Goal: Task Accomplishment & Management: Complete application form

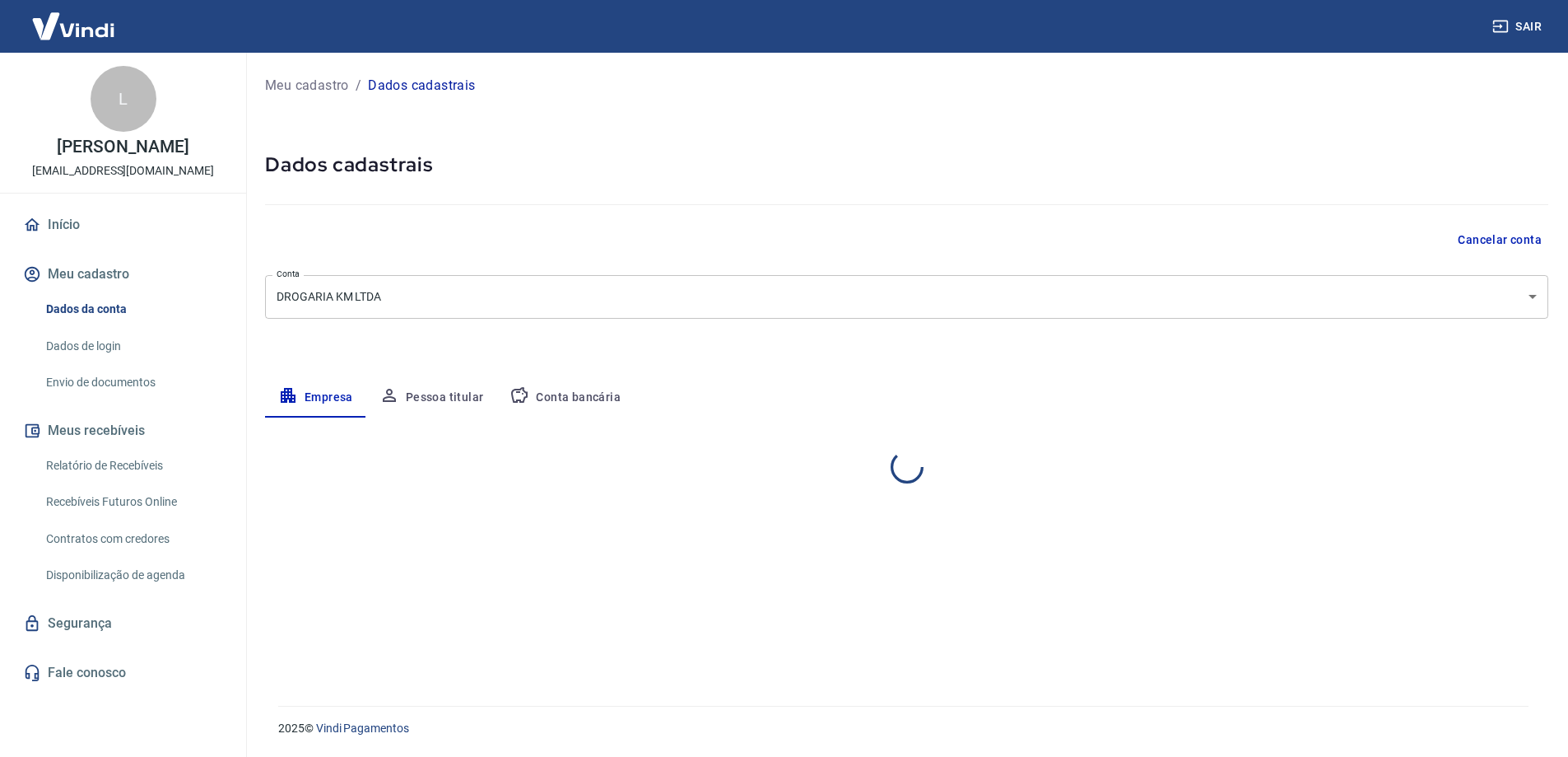
select select "PR"
select select "business"
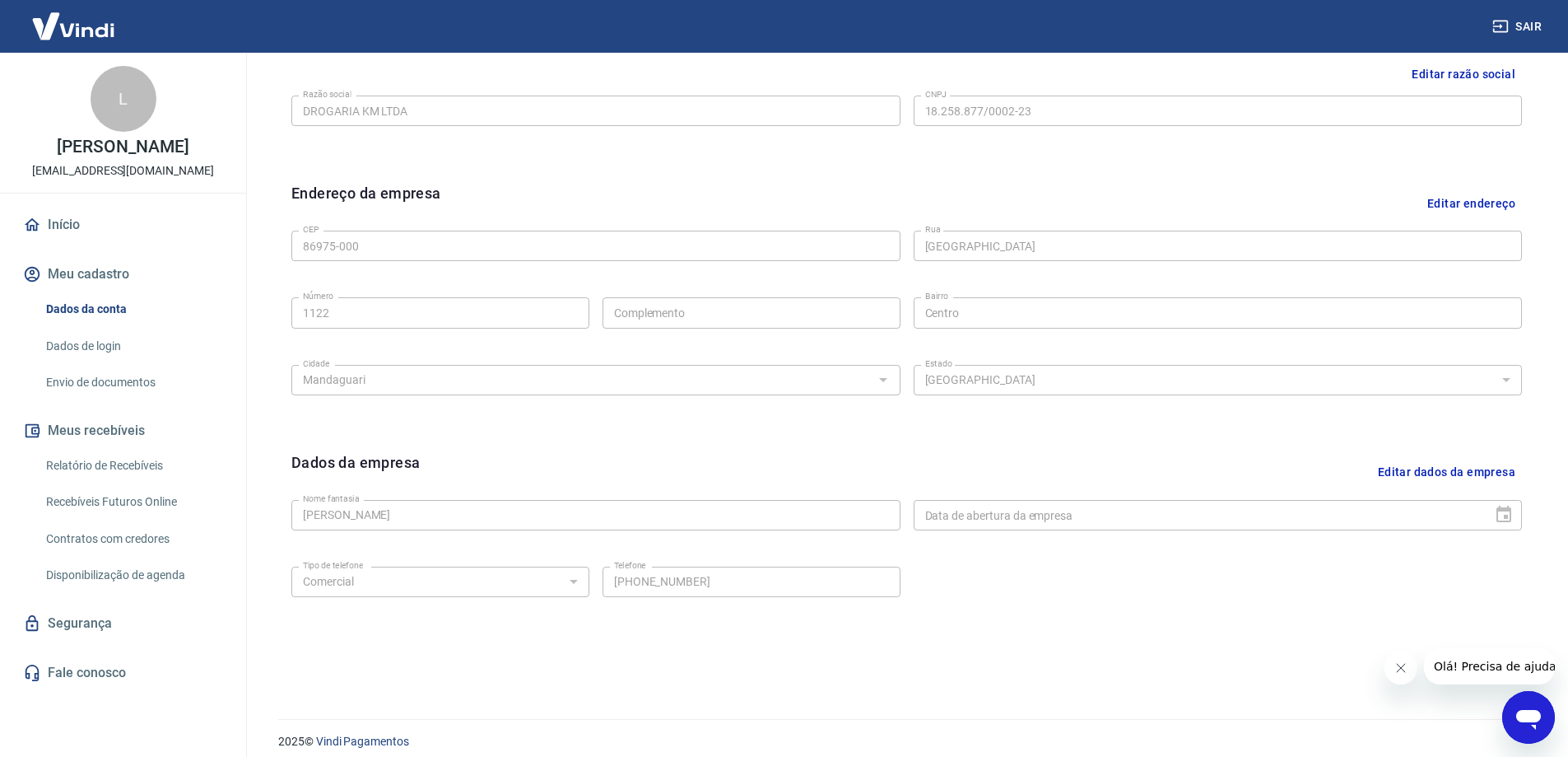
scroll to position [430, 0]
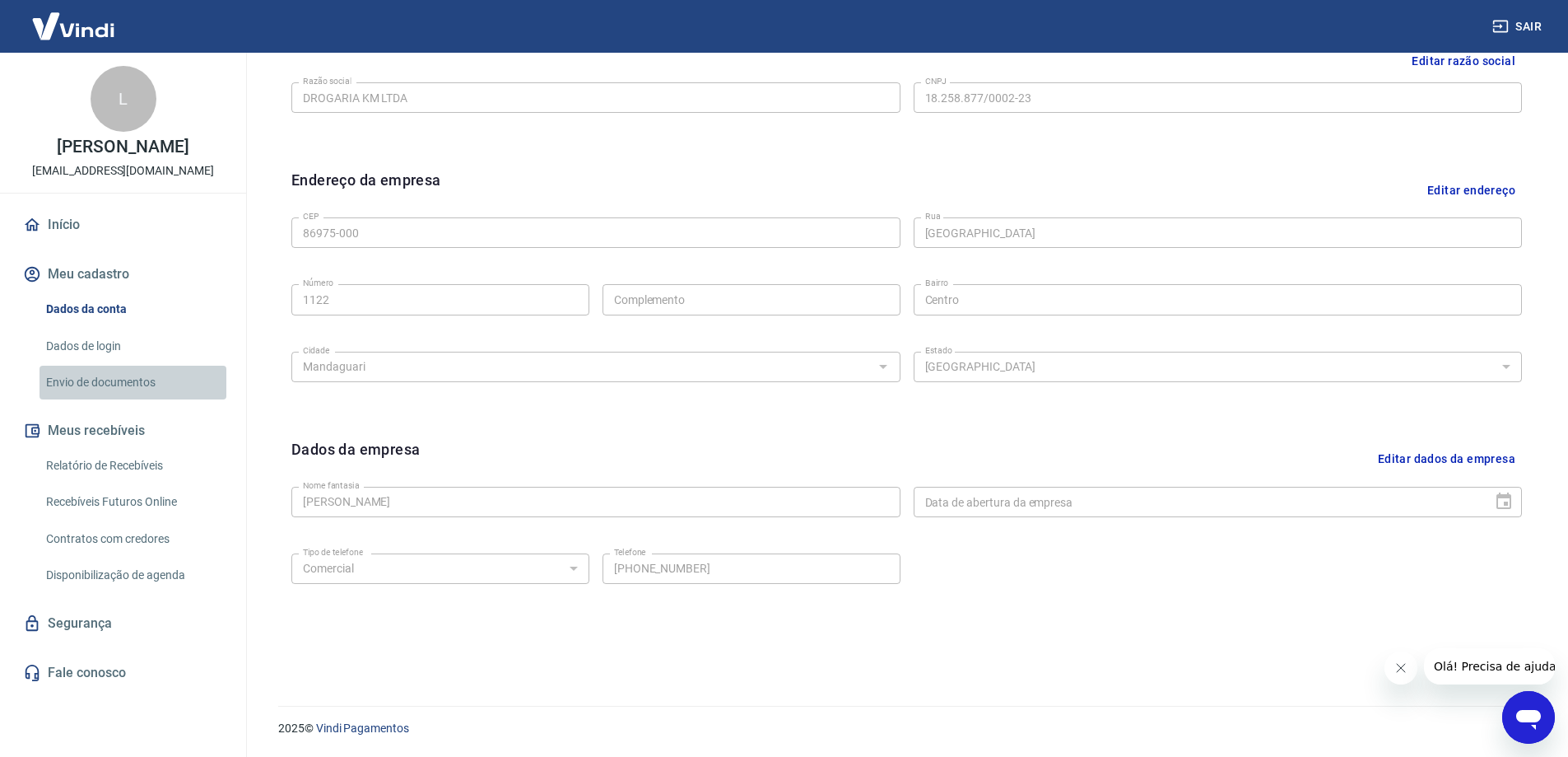
click at [105, 389] on link "Envio de documentos" at bounding box center [133, 382] width 187 height 34
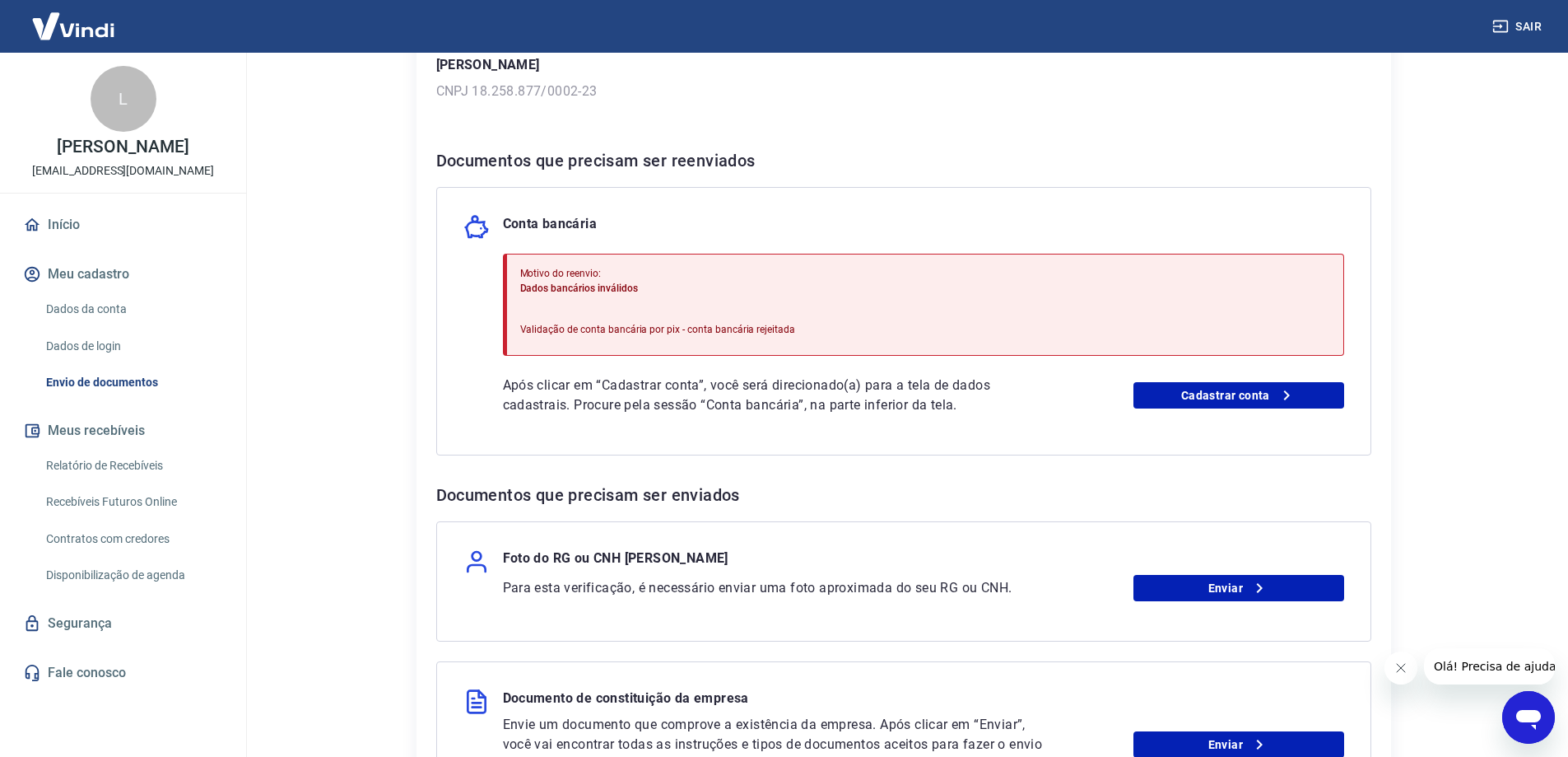
scroll to position [330, 0]
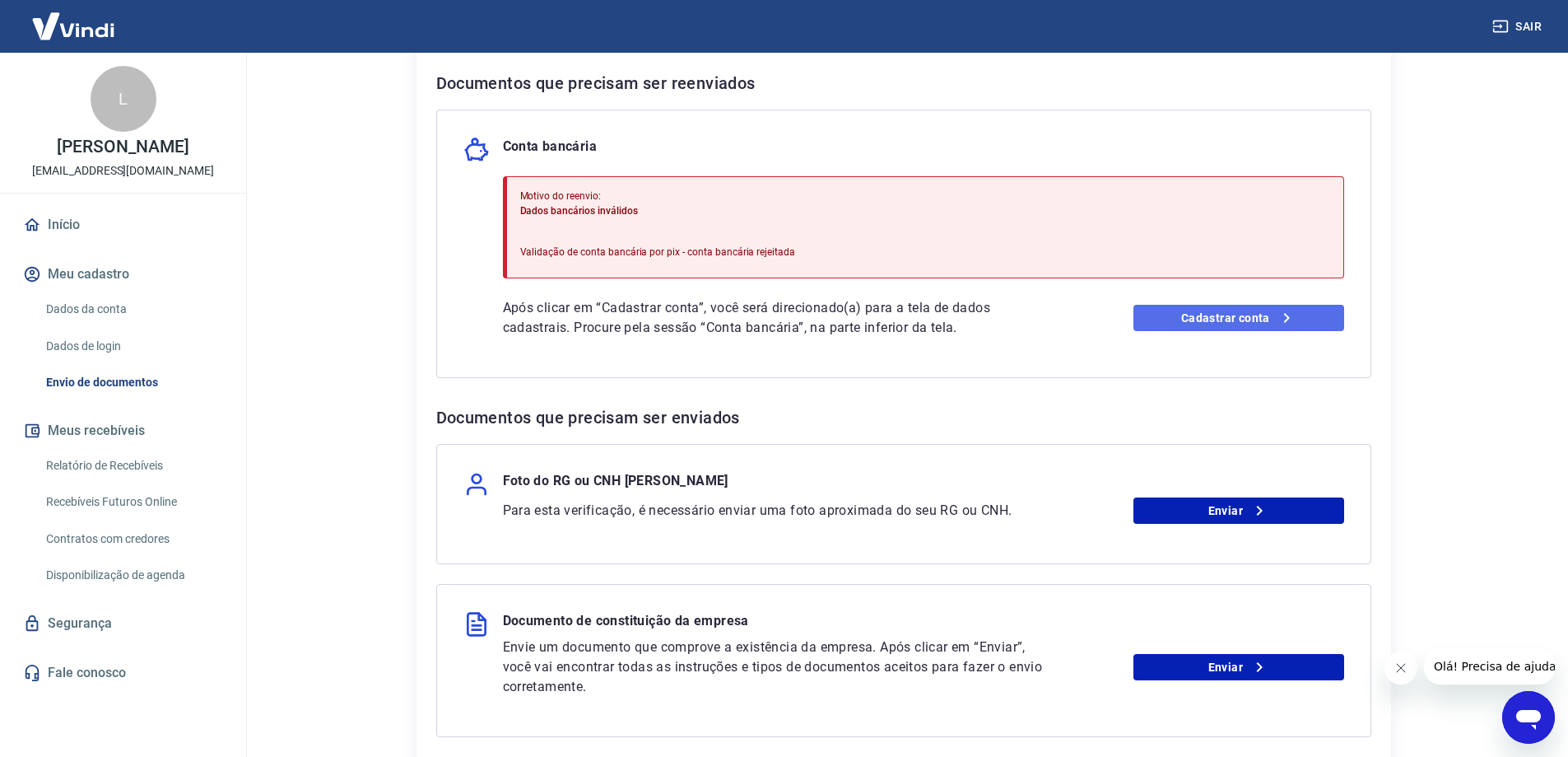
click at [1198, 310] on link "Cadastrar conta" at bounding box center [1239, 318] width 210 height 27
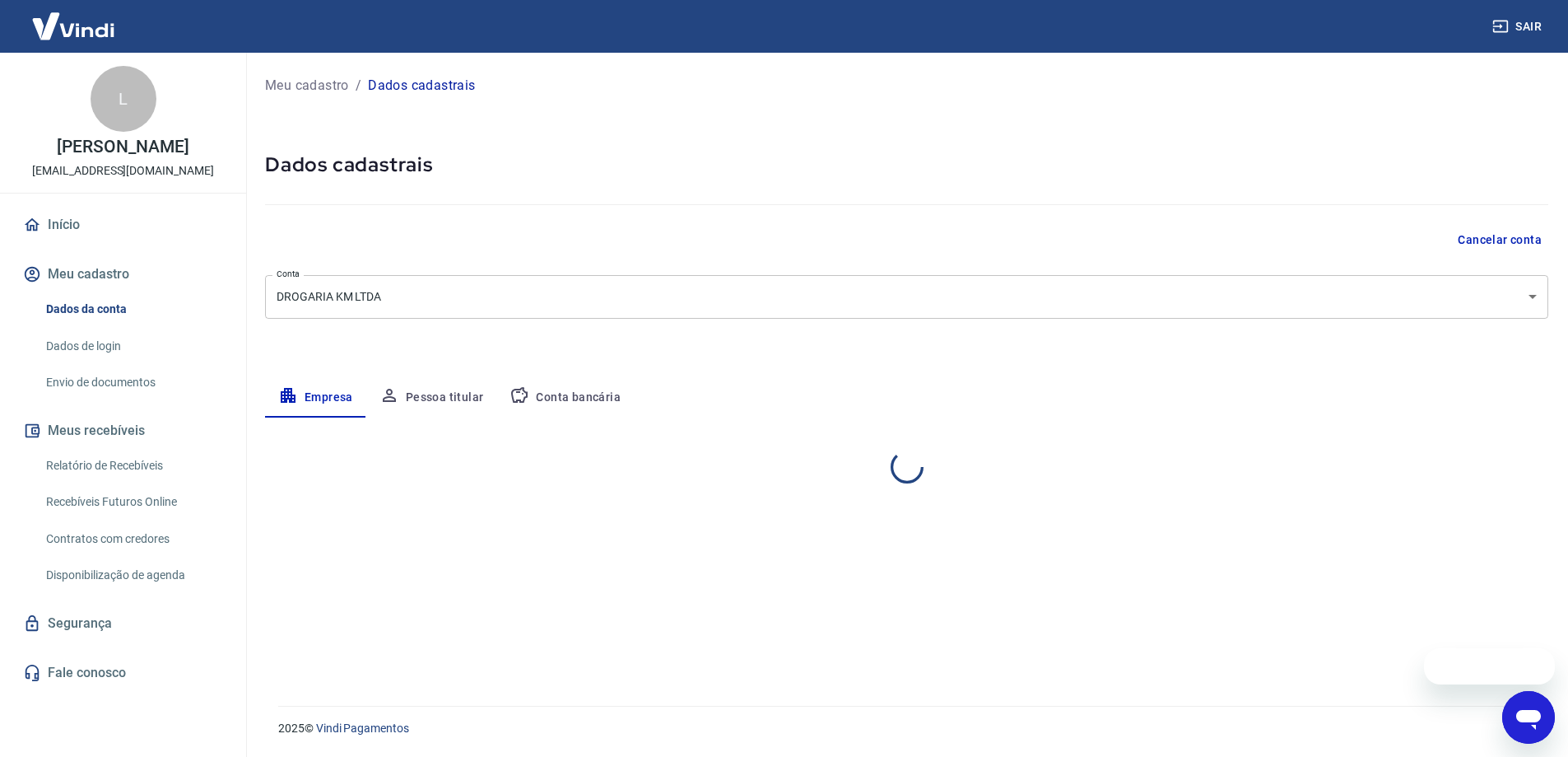
select select "PR"
select select "business"
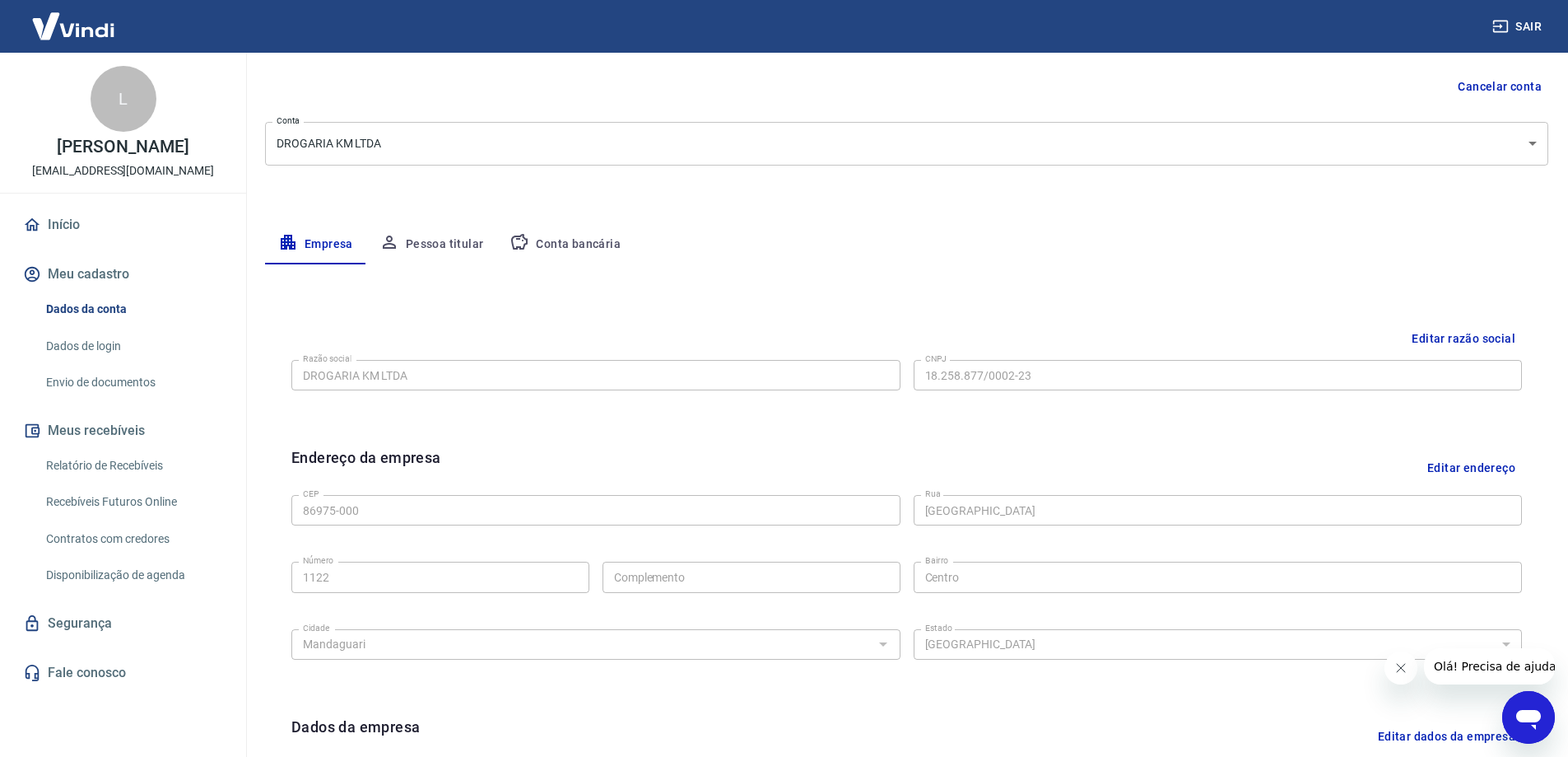
scroll to position [102, 0]
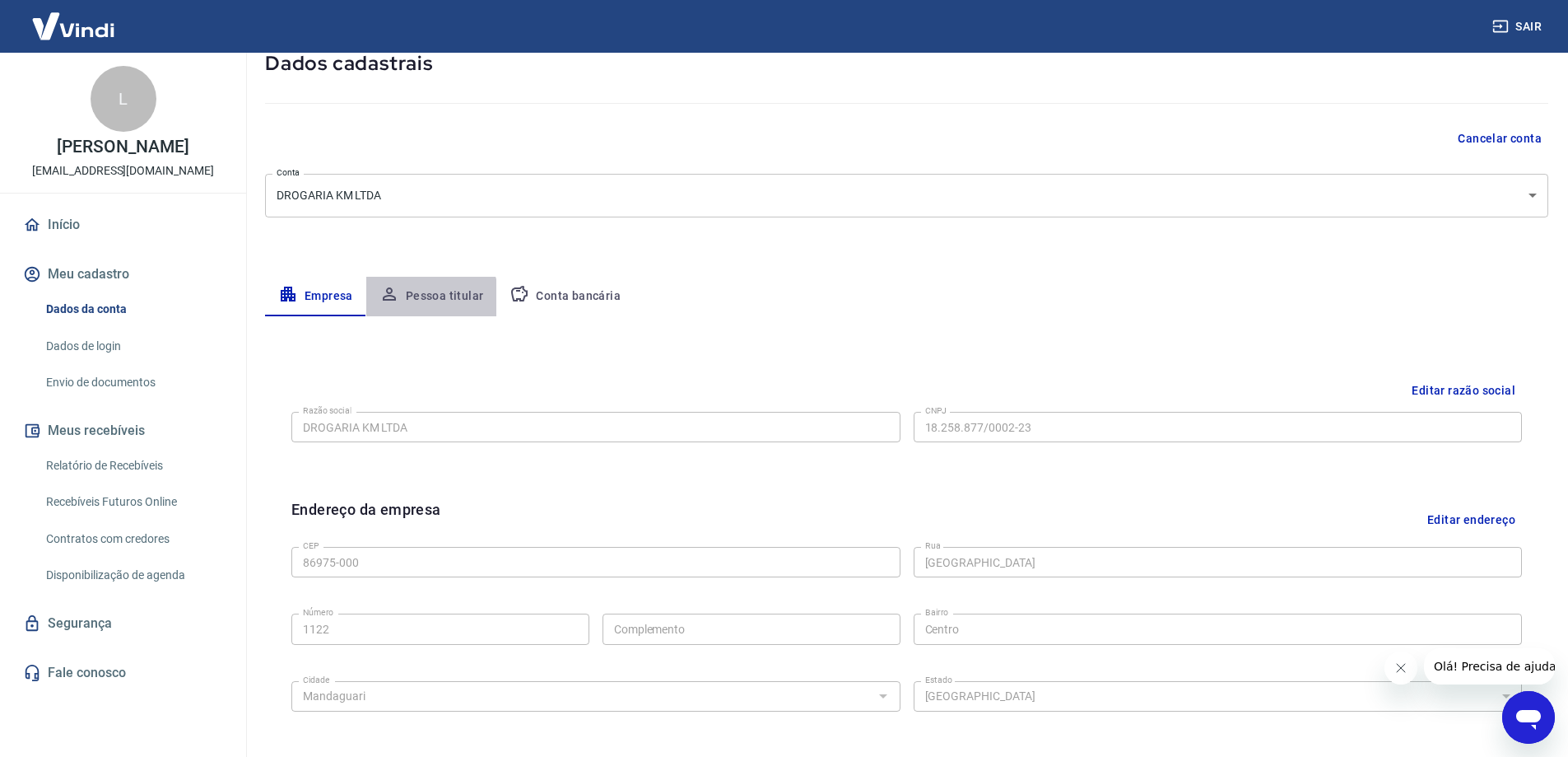
click at [428, 298] on button "Pessoa titular" at bounding box center [431, 296] width 131 height 39
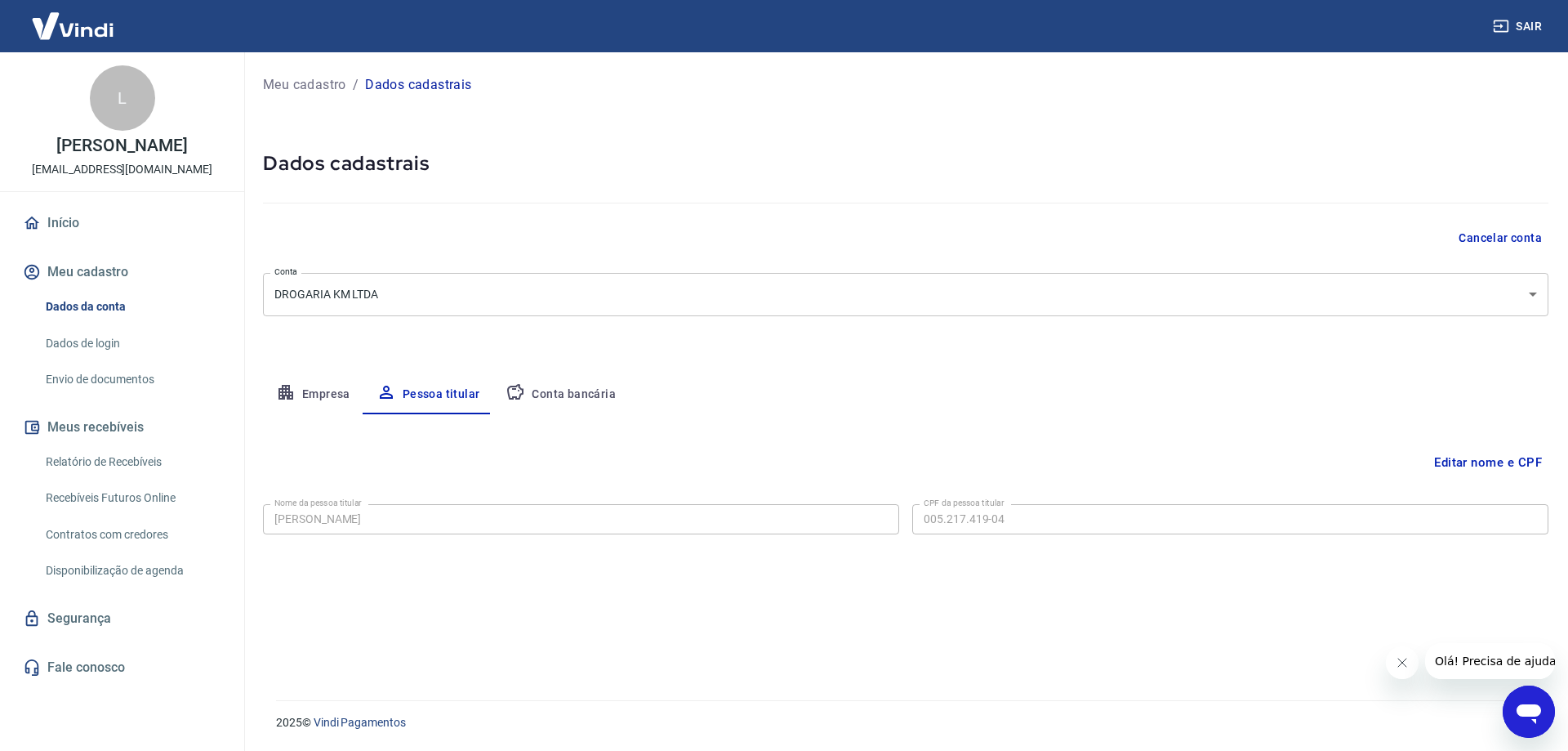
click at [557, 392] on button "Conta bancária" at bounding box center [560, 394] width 136 height 39
select select "1"
click at [91, 396] on link "Envio de documentos" at bounding box center [132, 379] width 185 height 34
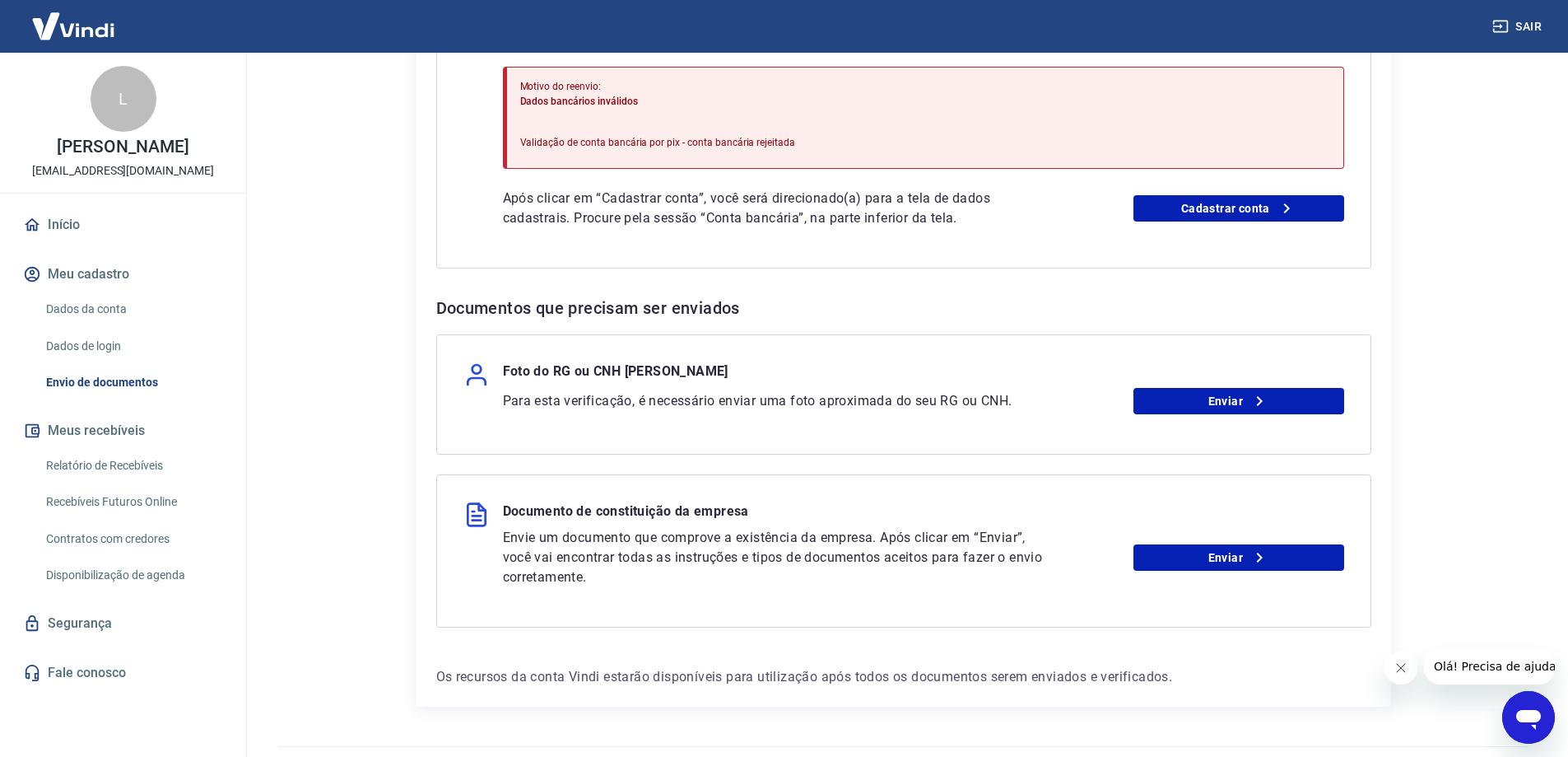
scroll to position [330, 0]
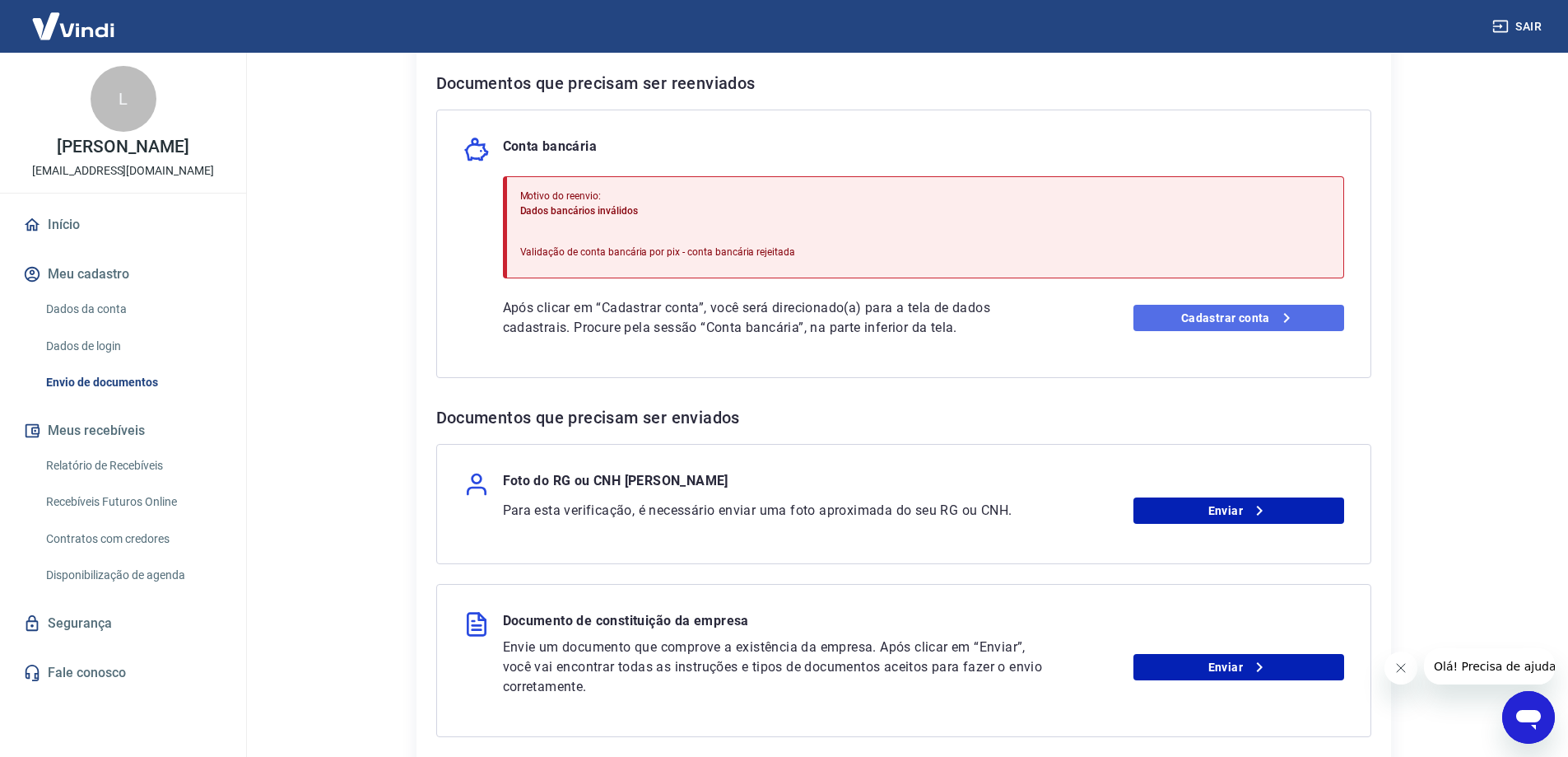
click at [1219, 320] on link "Cadastrar conta" at bounding box center [1239, 318] width 210 height 27
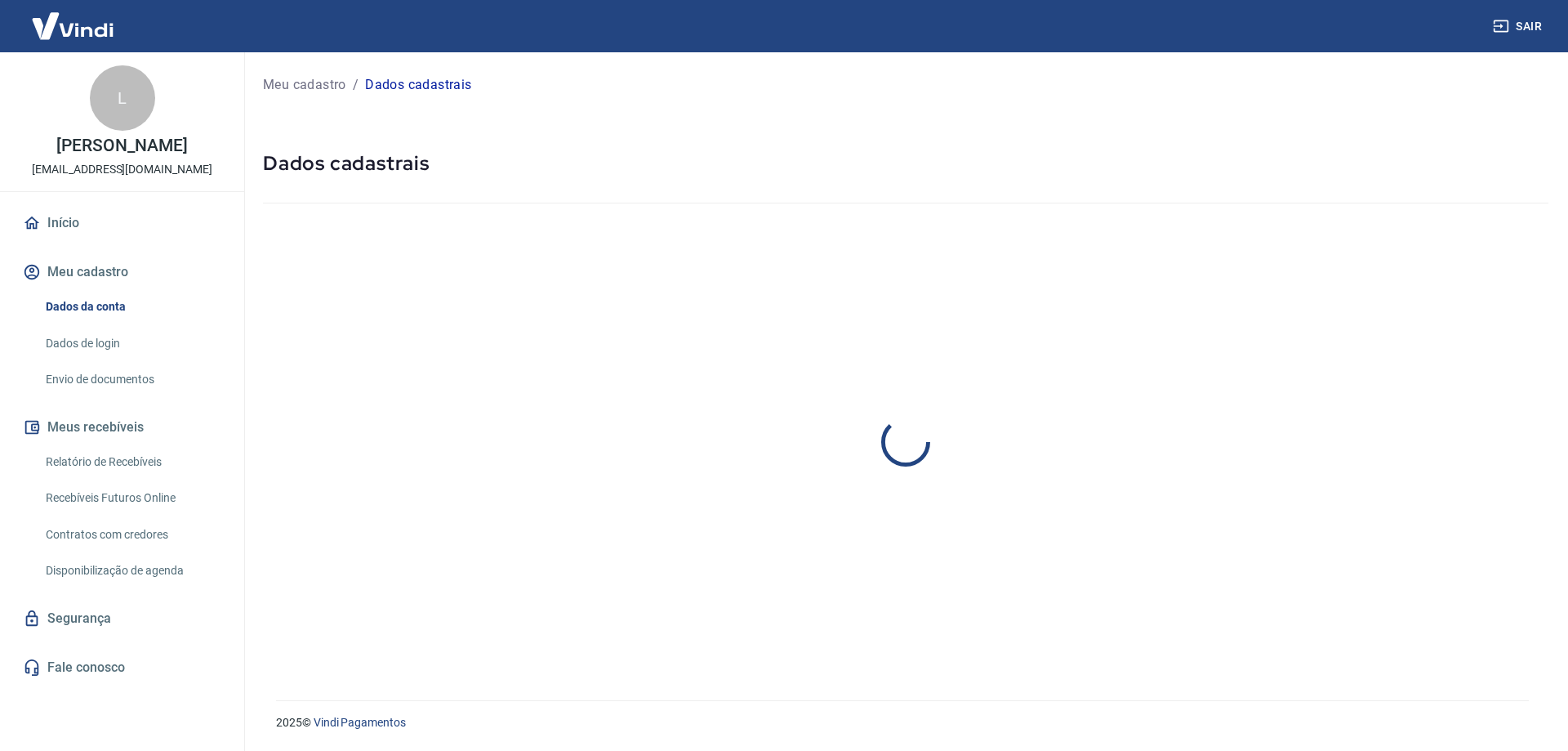
select select "PR"
select select "business"
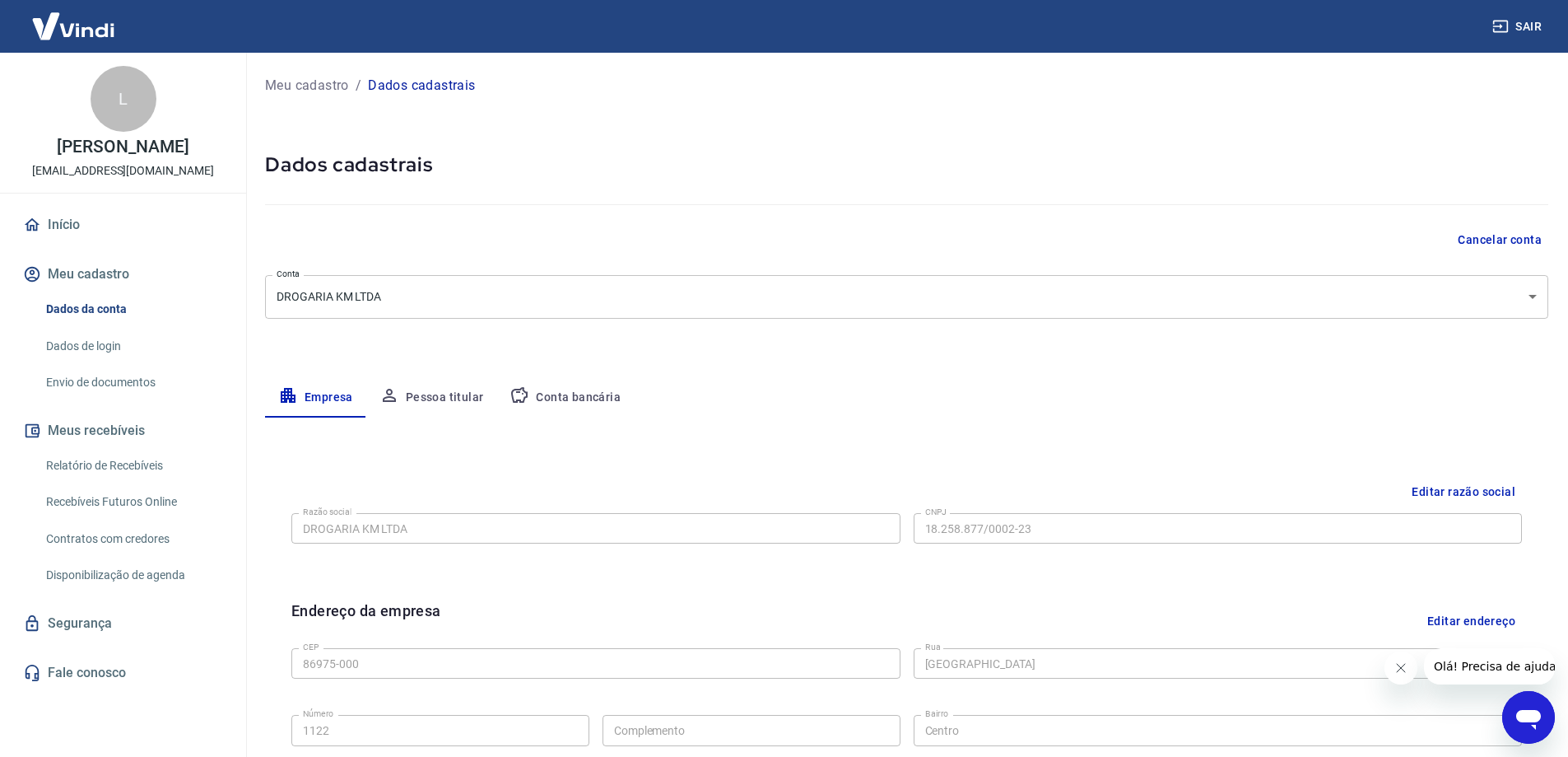
click at [505, 423] on div "Editar razão social Razão social DROGARIA KM LTDA Razão social CNPJ 18.258.877/…" at bounding box center [907, 757] width 1283 height 679
click at [1150, 119] on div "Meu cadastro / Dados cadastrais Dados cadastrais Cancelar conta Conta DROGARIA …" at bounding box center [906, 585] width 1322 height 1064
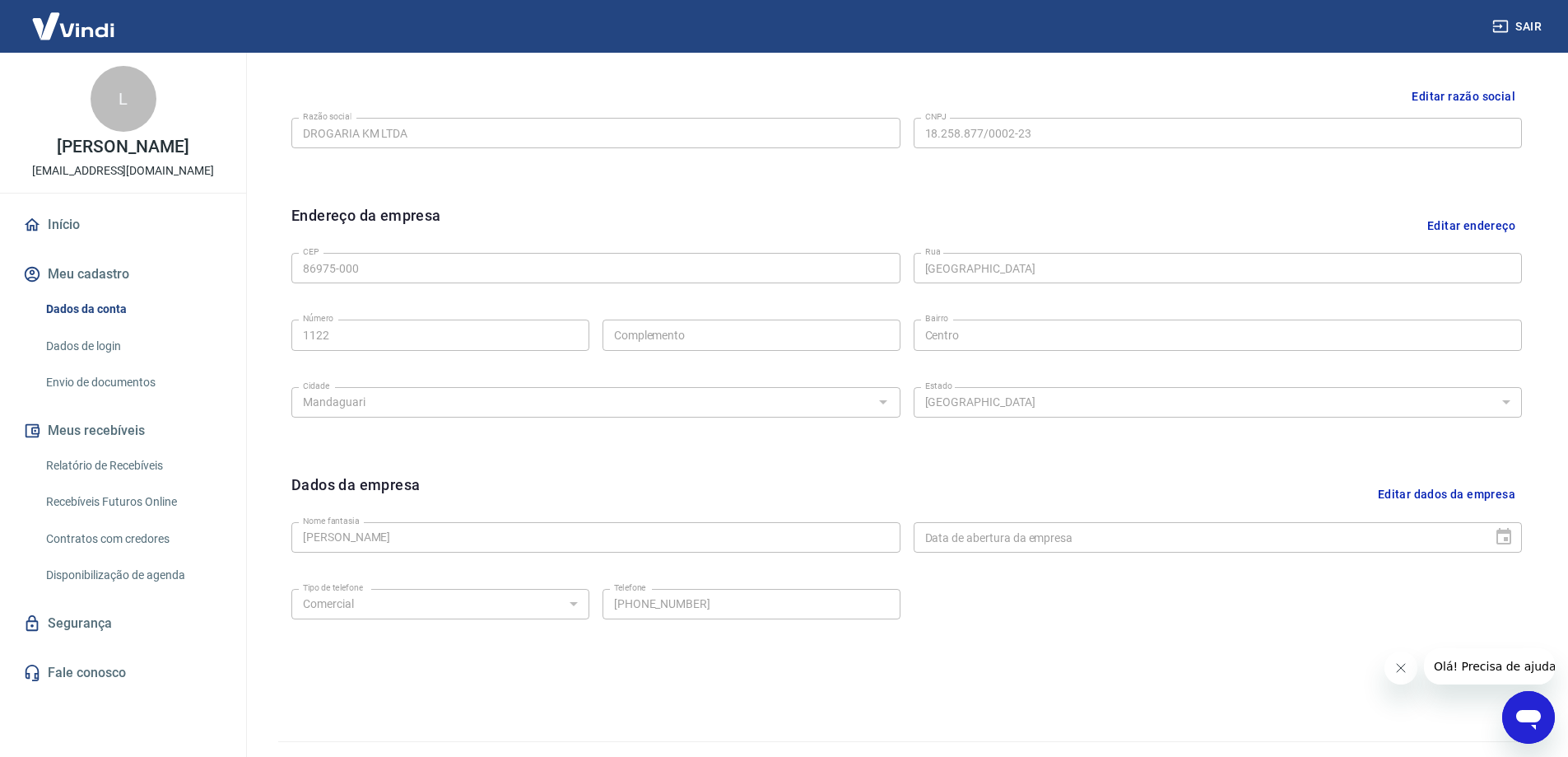
scroll to position [430, 0]
